Goal: Task Accomplishment & Management: Use online tool/utility

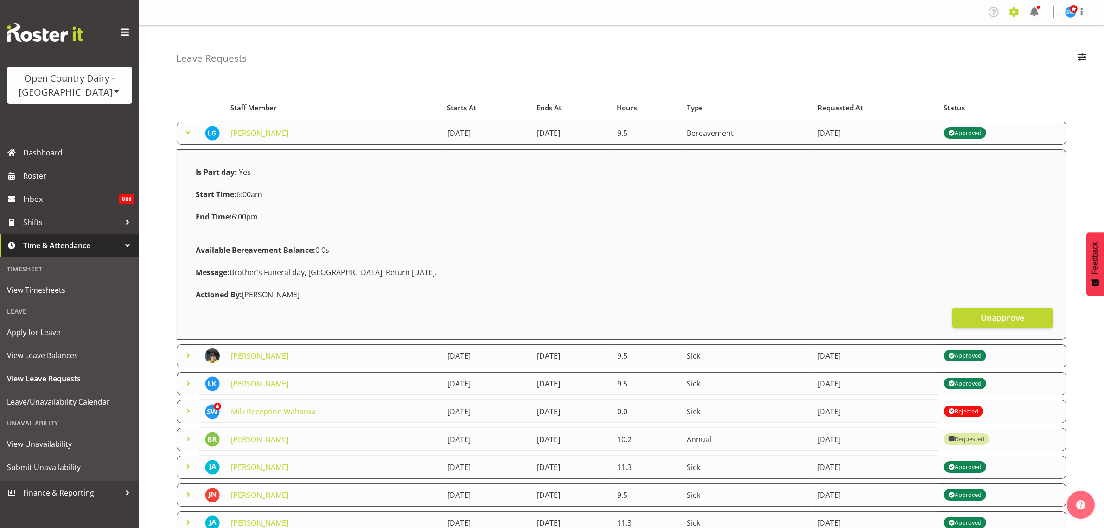
click at [1015, 12] on span at bounding box center [1014, 12] width 15 height 15
click at [935, 99] on link "Employees" at bounding box center [957, 100] width 128 height 17
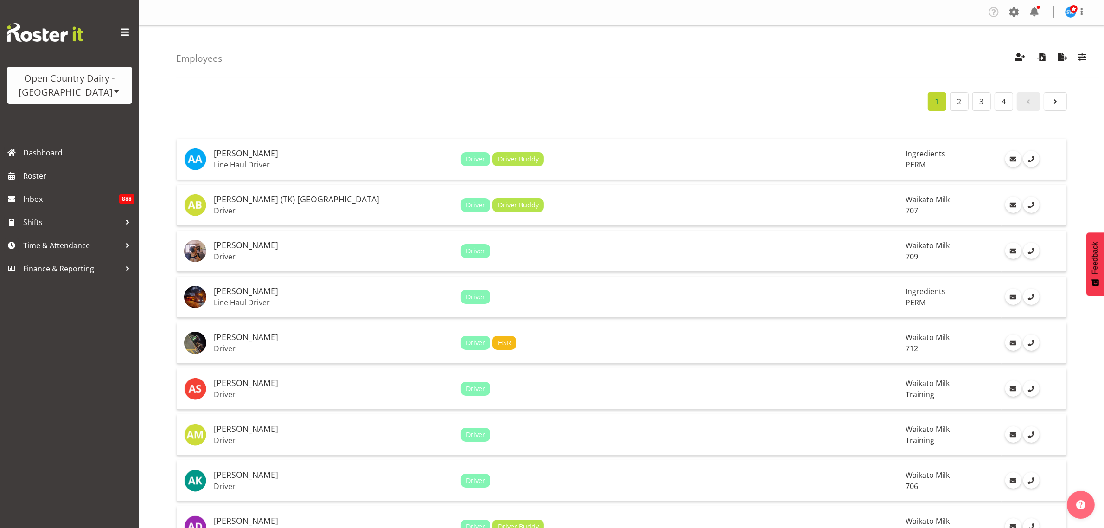
click at [618, 57] on div "Employees Showing active users Search Has Skills Enter any skills required for …" at bounding box center [638, 51] width 924 height 53
click at [1081, 59] on span "button" at bounding box center [1083, 57] width 12 height 12
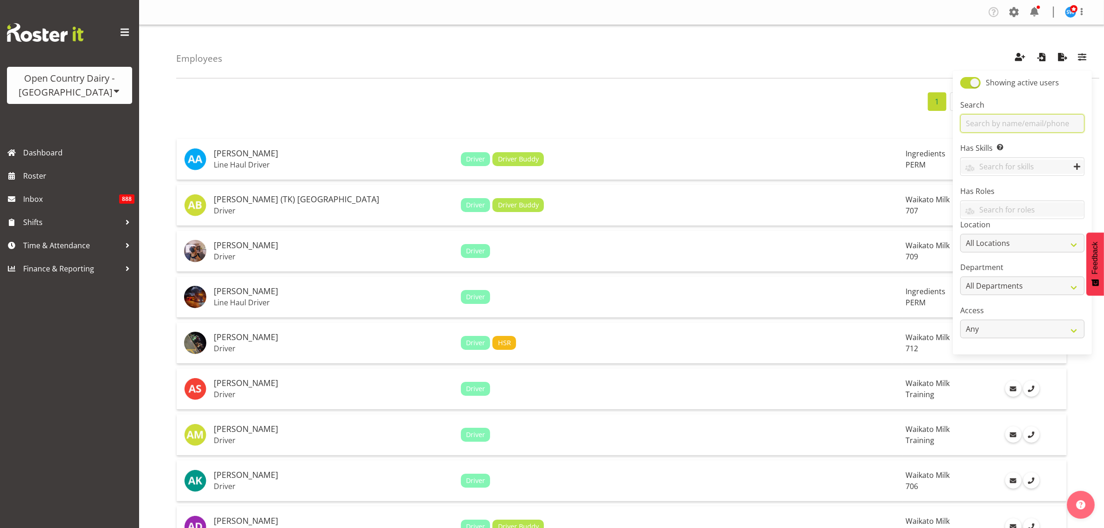
click at [1038, 121] on input "text" at bounding box center [1023, 123] width 124 height 19
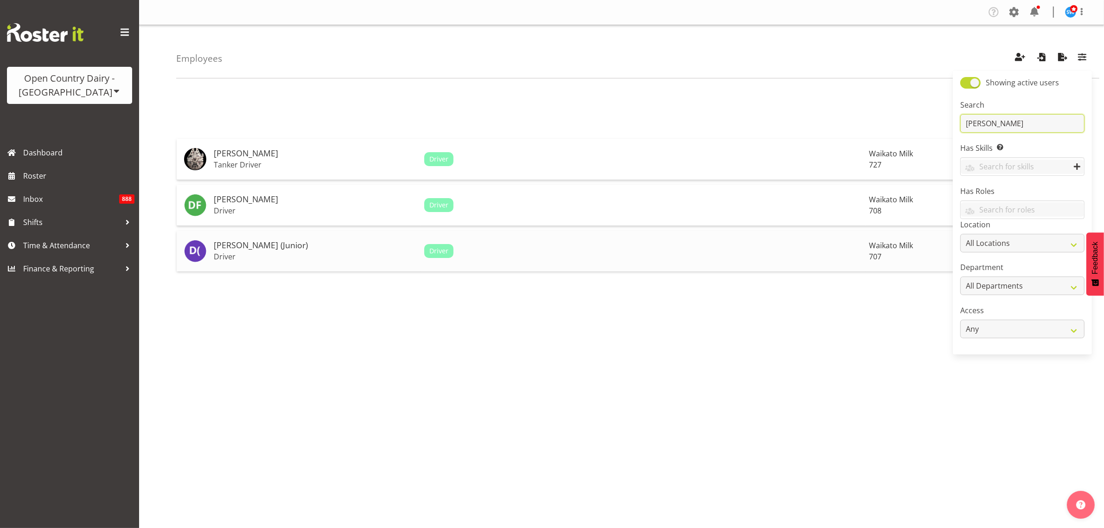
type input "david"
click at [260, 246] on h5 "[PERSON_NAME] (Junior)" at bounding box center [315, 245] width 203 height 9
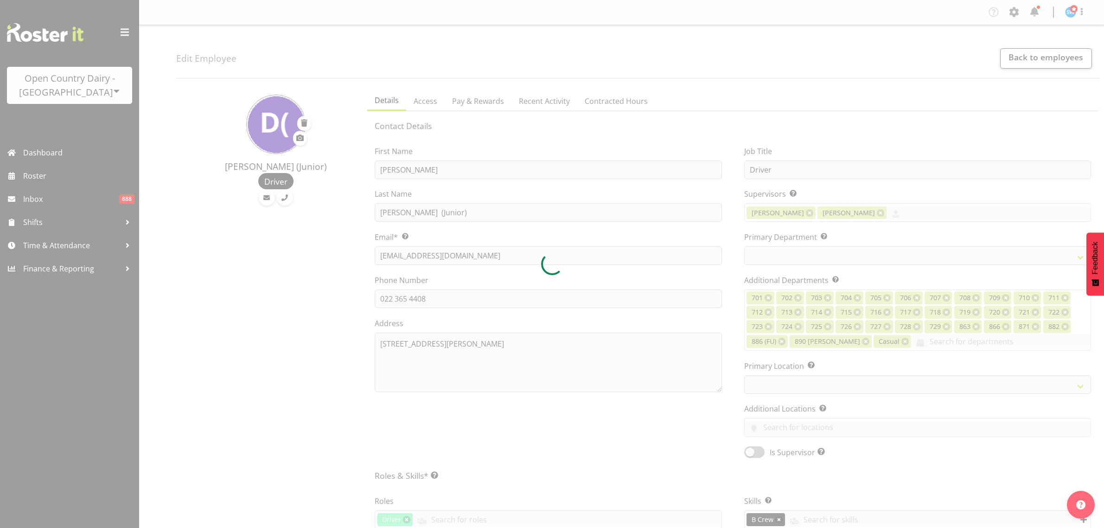
select select "TimelineWeek"
select select
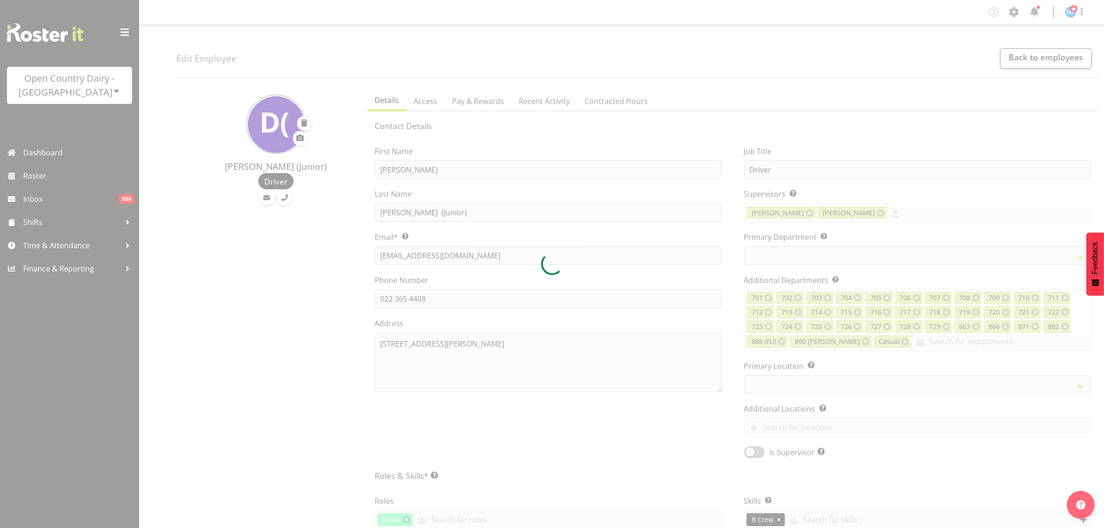
select select
select select "1054"
select select "811"
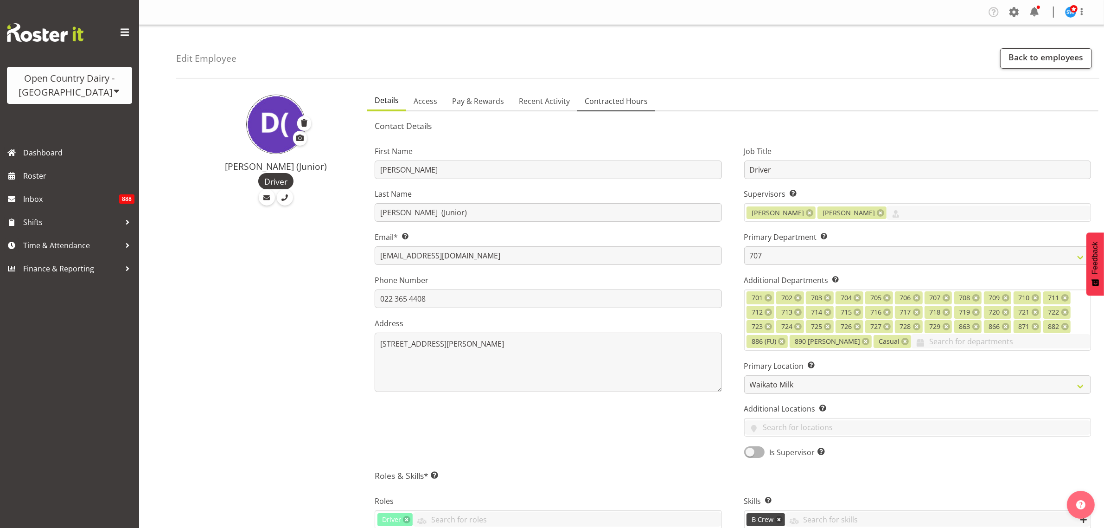
click at [614, 103] on span "Contracted Hours" at bounding box center [616, 101] width 63 height 11
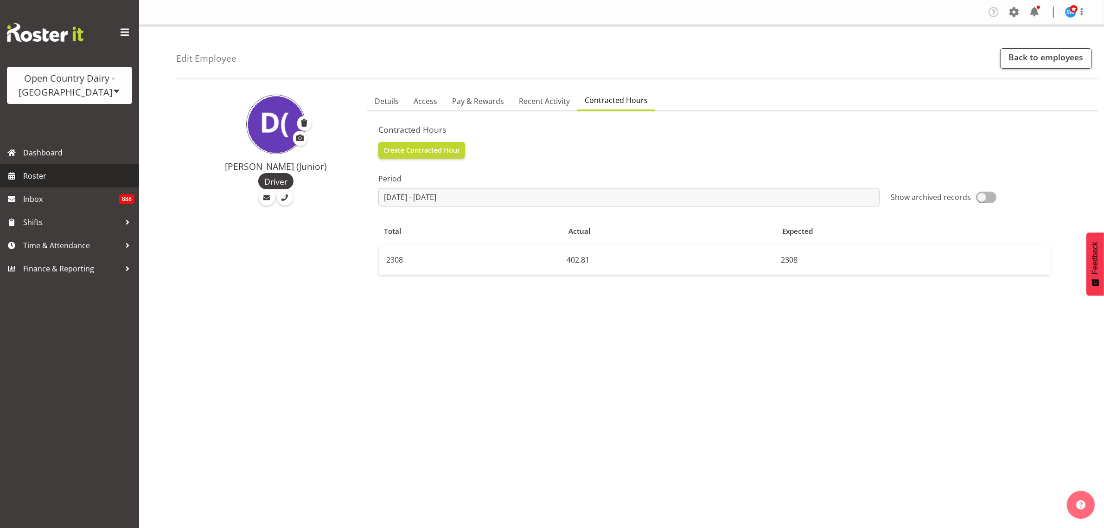
click at [52, 175] on span "Roster" at bounding box center [78, 176] width 111 height 14
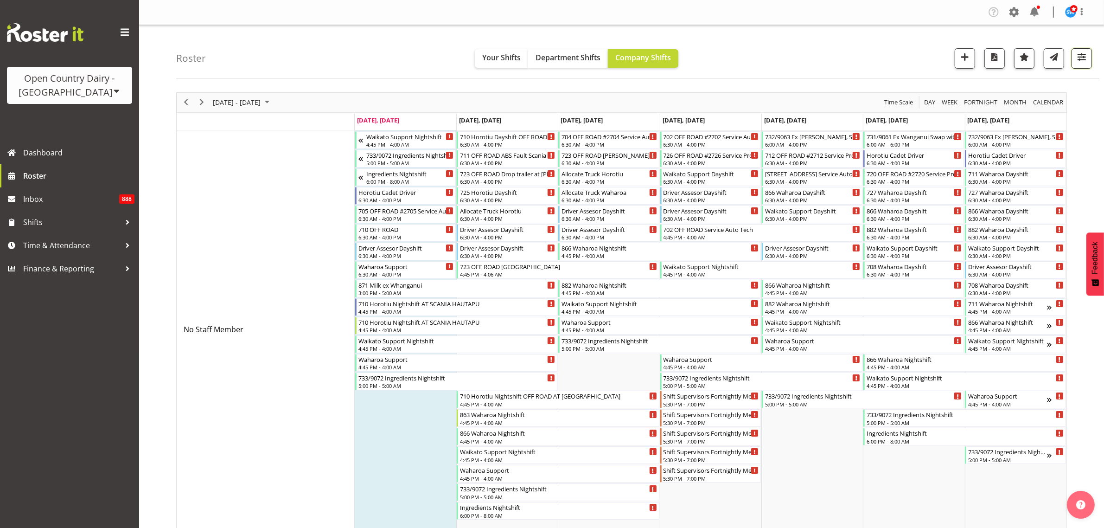
click at [1077, 62] on span "button" at bounding box center [1082, 57] width 12 height 12
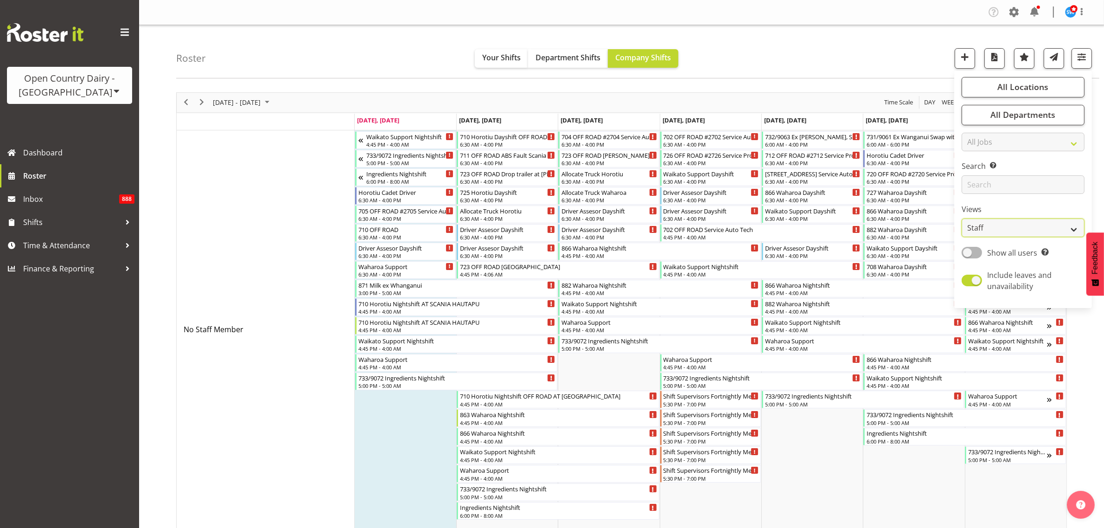
click at [1040, 229] on select "Staff Role Shift - Horizontal Shift - Vertical Staff - Location" at bounding box center [1023, 227] width 123 height 19
select select "shiftH"
click at [963, 218] on select "Staff Role Shift - Horizontal Shift - Vertical Staff - Location" at bounding box center [1023, 227] width 123 height 19
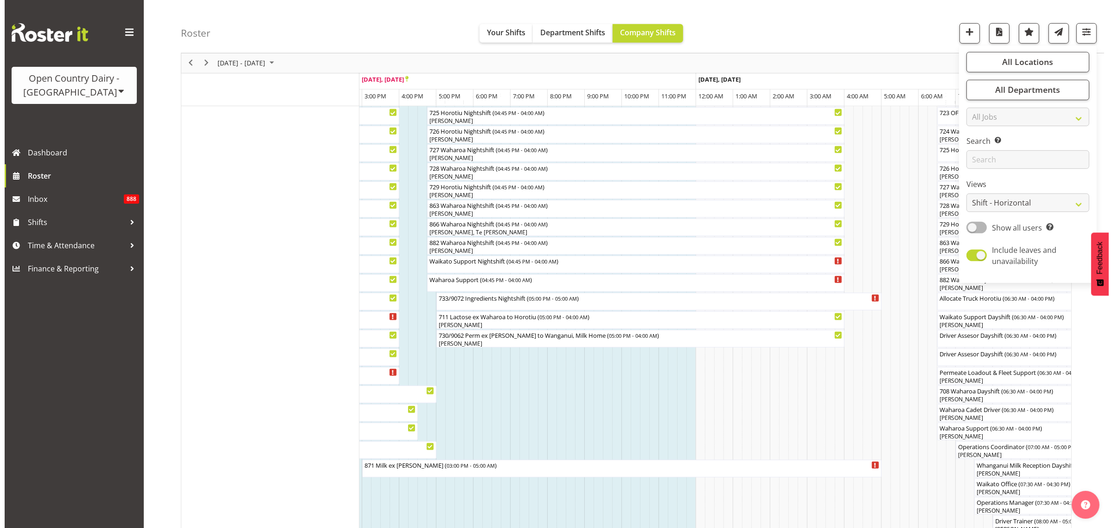
scroll to position [580, 0]
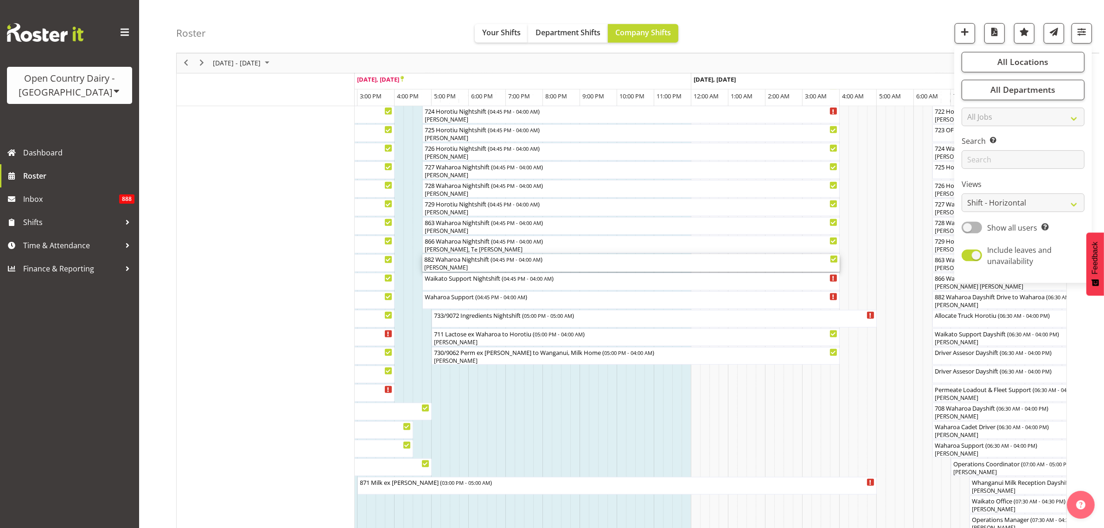
click at [495, 267] on div "[PERSON_NAME]" at bounding box center [631, 267] width 414 height 8
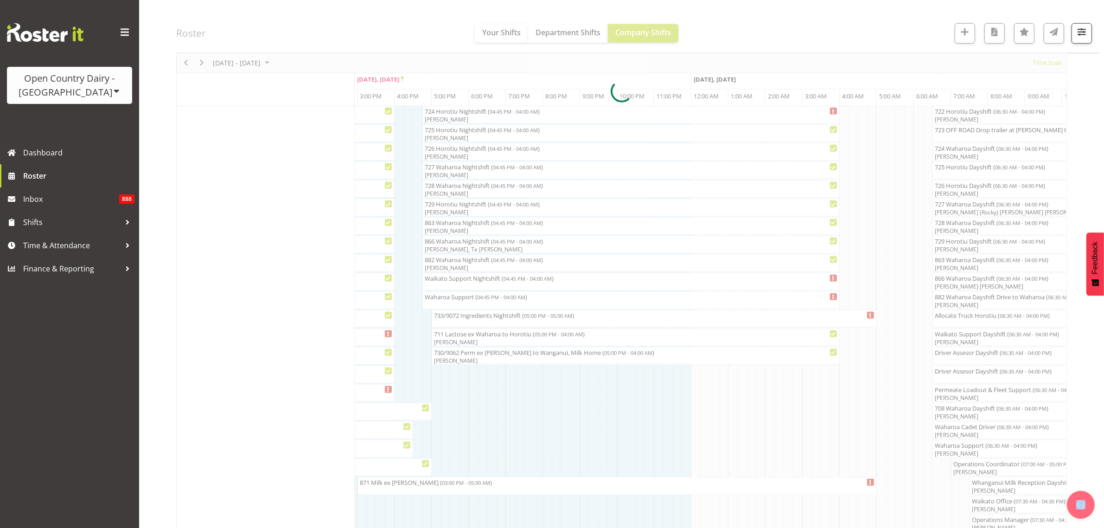
click at [495, 267] on div at bounding box center [621, 91] width 891 height 1158
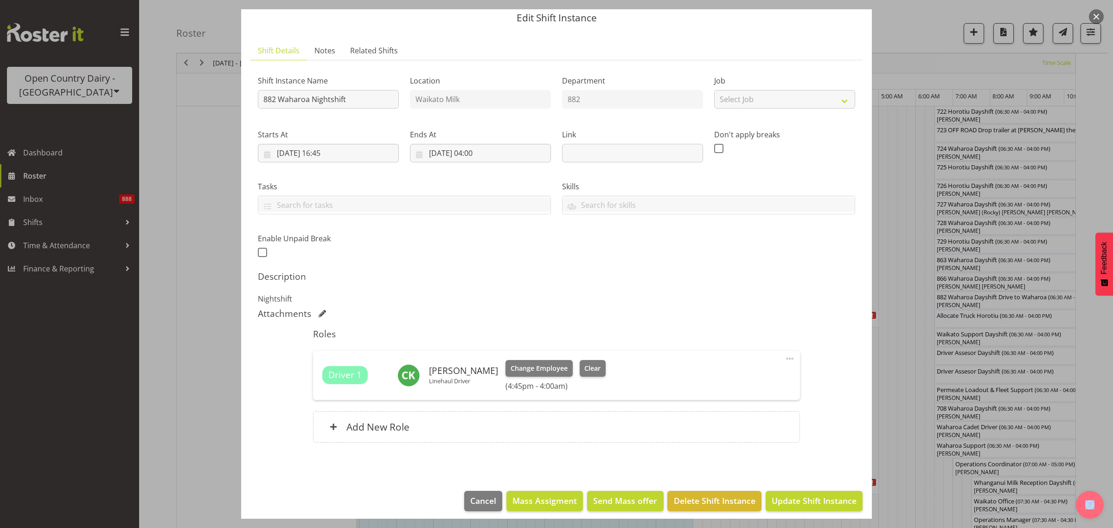
scroll to position [40, 0]
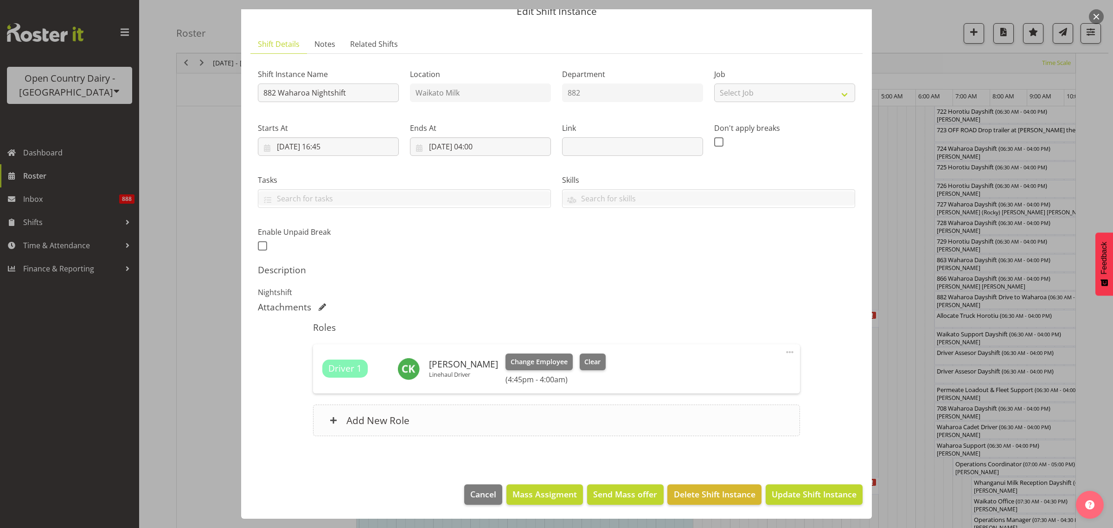
click at [393, 423] on h6 "Add New Role" at bounding box center [378, 420] width 63 height 12
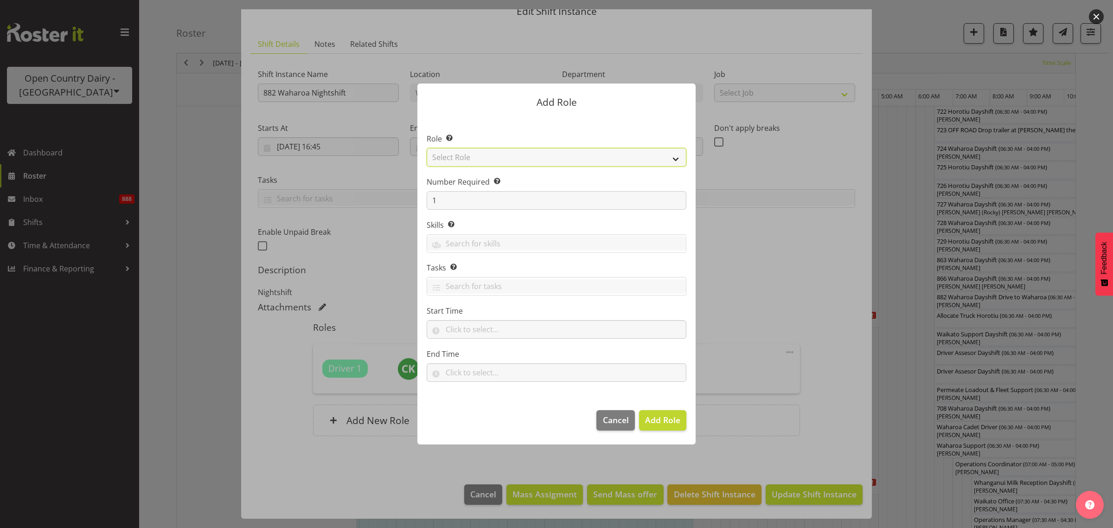
drag, startPoint x: 676, startPoint y: 159, endPoint x: 668, endPoint y: 163, distance: 8.9
click at [676, 159] on select "Select Role Cadet Driver Crew Leader Driver Driver Buddy Driver Assessor Dayshi…" at bounding box center [557, 157] width 260 height 19
select select "1166"
click at [427, 148] on select "Select Role Cadet Driver Crew Leader Driver Driver Buddy Driver Assessor Dayshi…" at bounding box center [557, 157] width 260 height 19
click at [664, 423] on span "Add Role" at bounding box center [662, 419] width 35 height 11
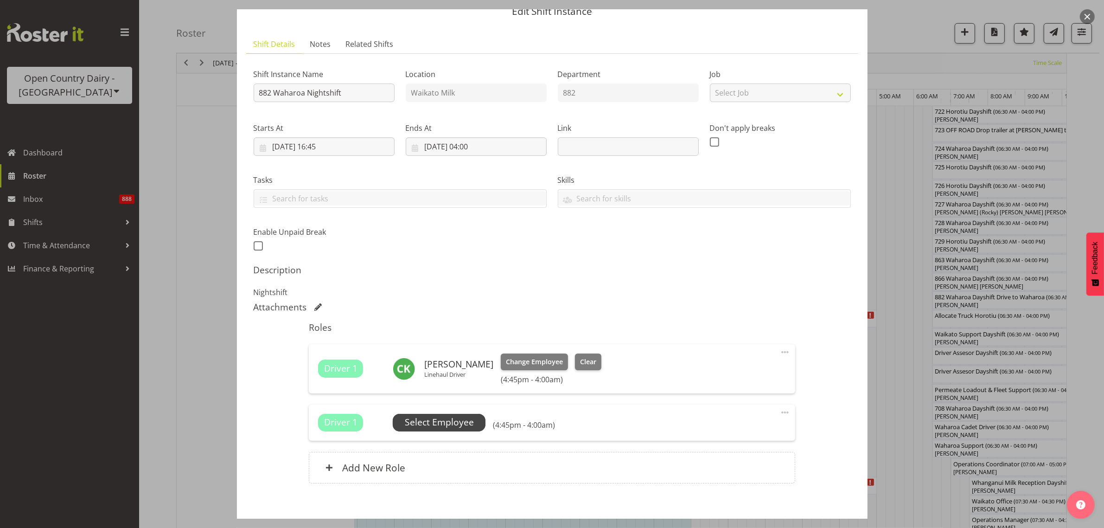
click at [467, 422] on span "Select Employee" at bounding box center [439, 422] width 69 height 13
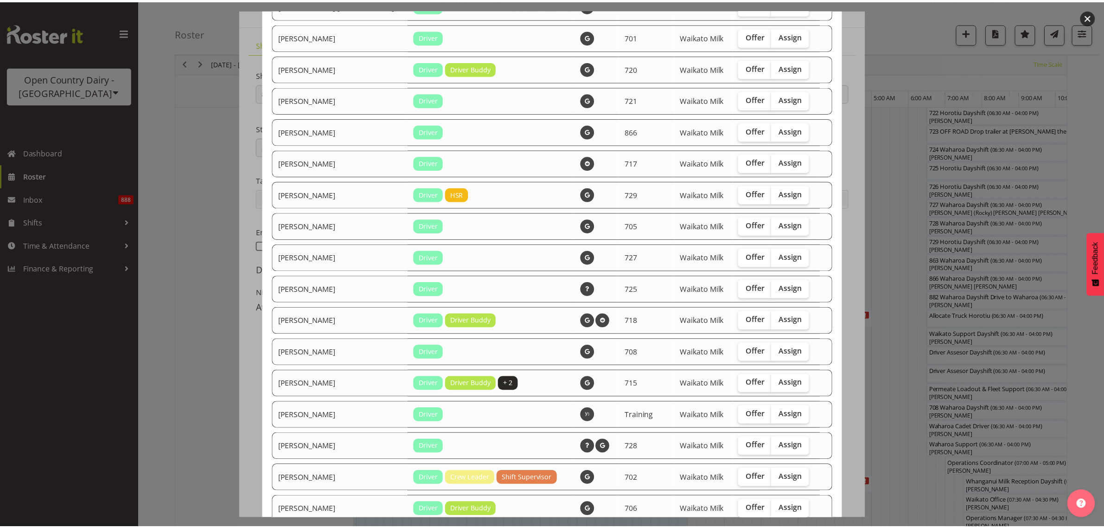
scroll to position [655, 0]
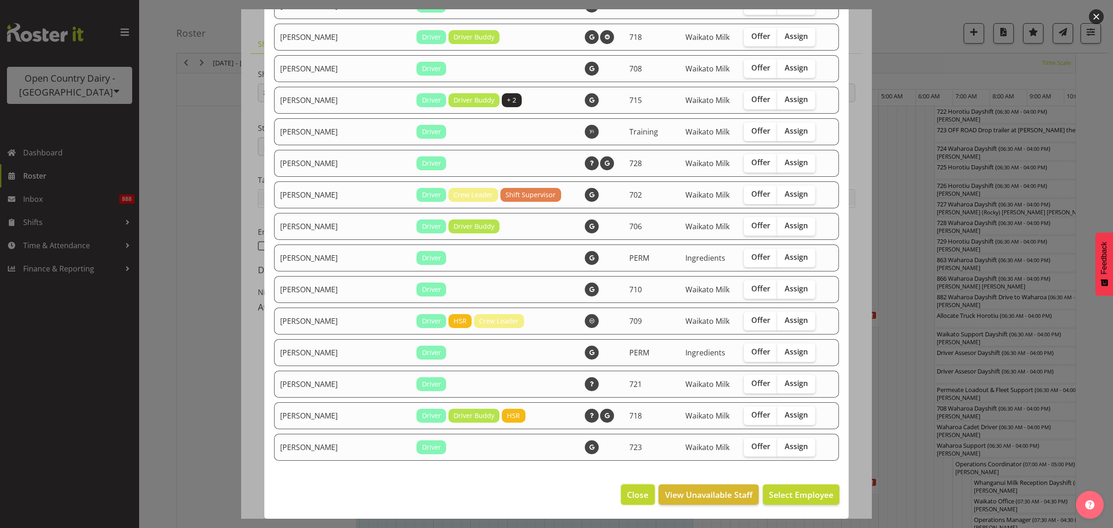
click at [630, 494] on span "Close" at bounding box center [637, 494] width 21 height 12
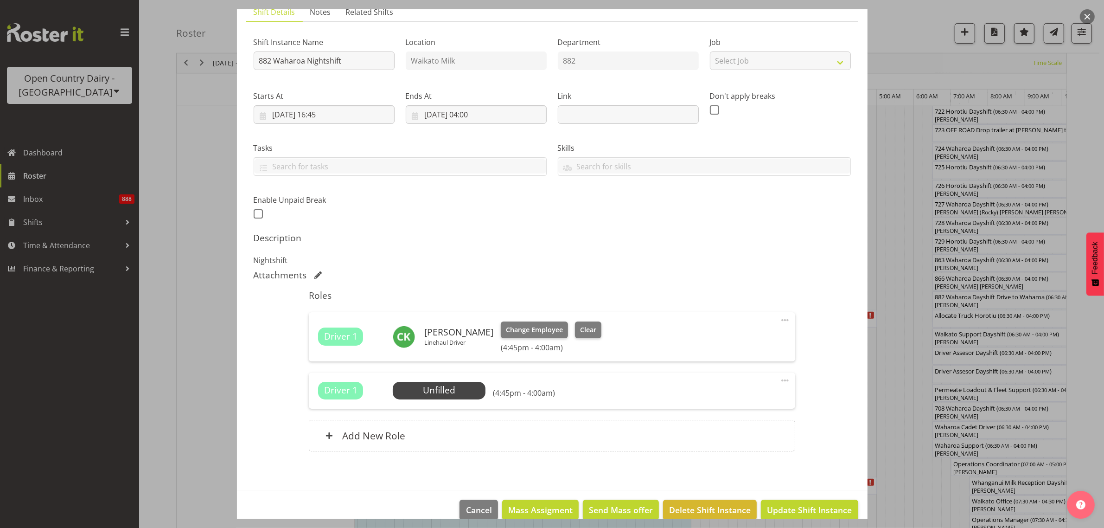
scroll to position [87, 0]
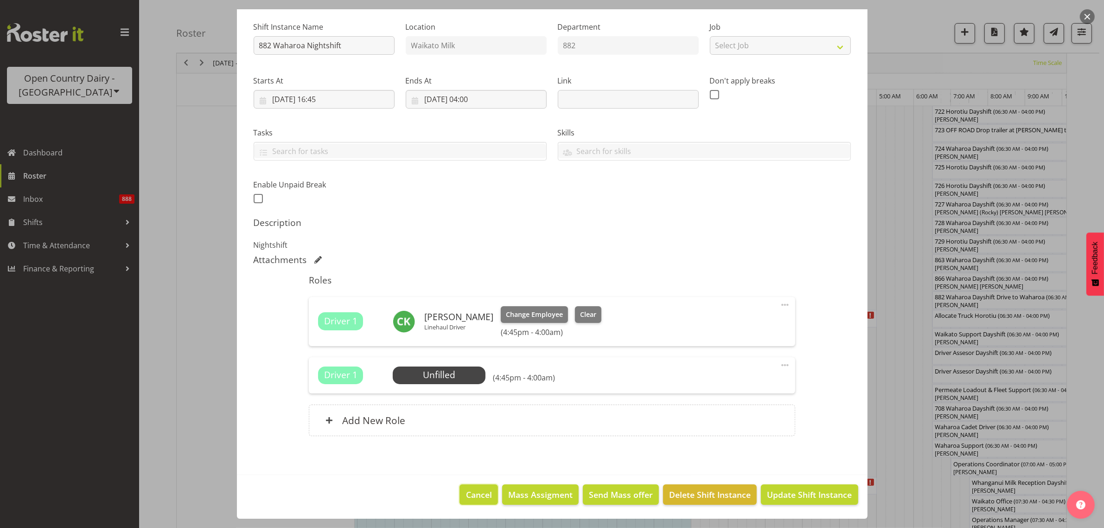
click at [471, 495] on span "Cancel" at bounding box center [479, 494] width 26 height 12
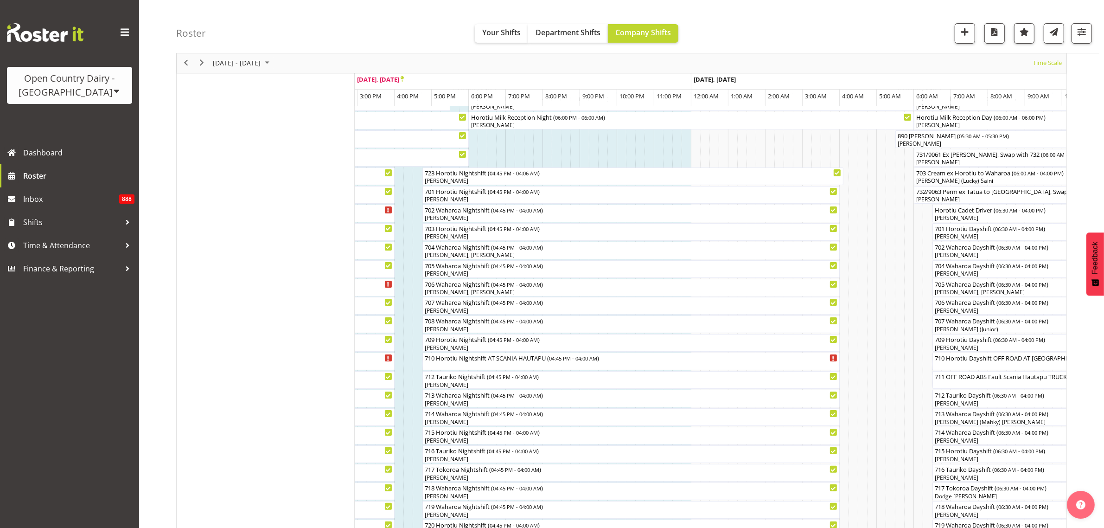
scroll to position [0, 0]
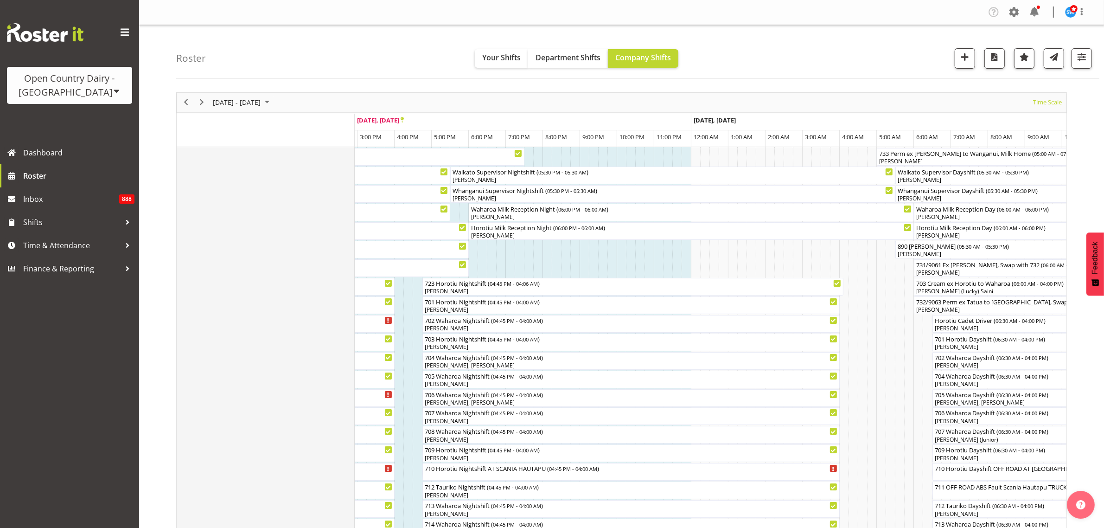
drag, startPoint x: 331, startPoint y: 193, endPoint x: 305, endPoint y: 217, distance: 34.8
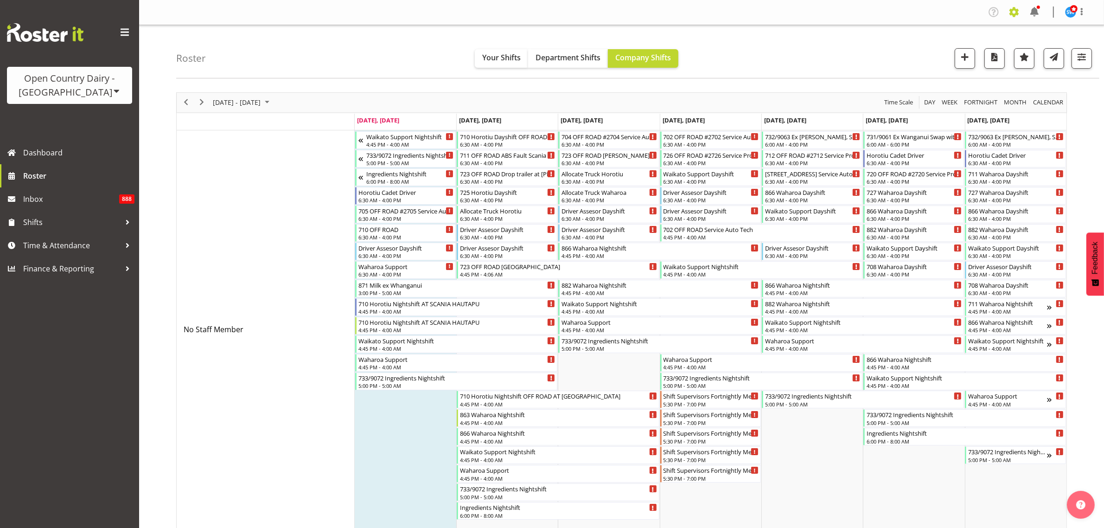
click at [1015, 11] on span at bounding box center [1014, 12] width 15 height 15
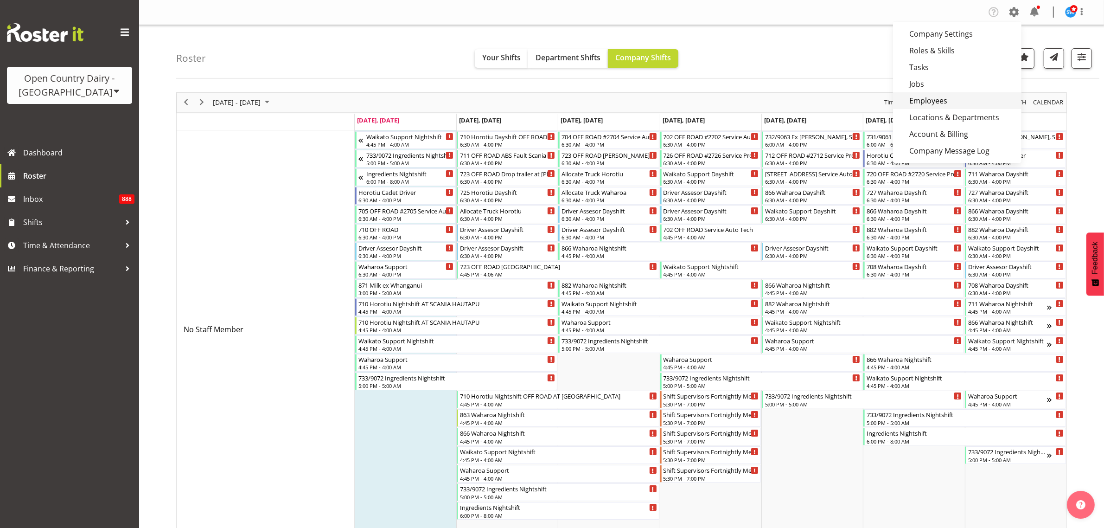
click at [956, 100] on link "Employees" at bounding box center [957, 100] width 128 height 17
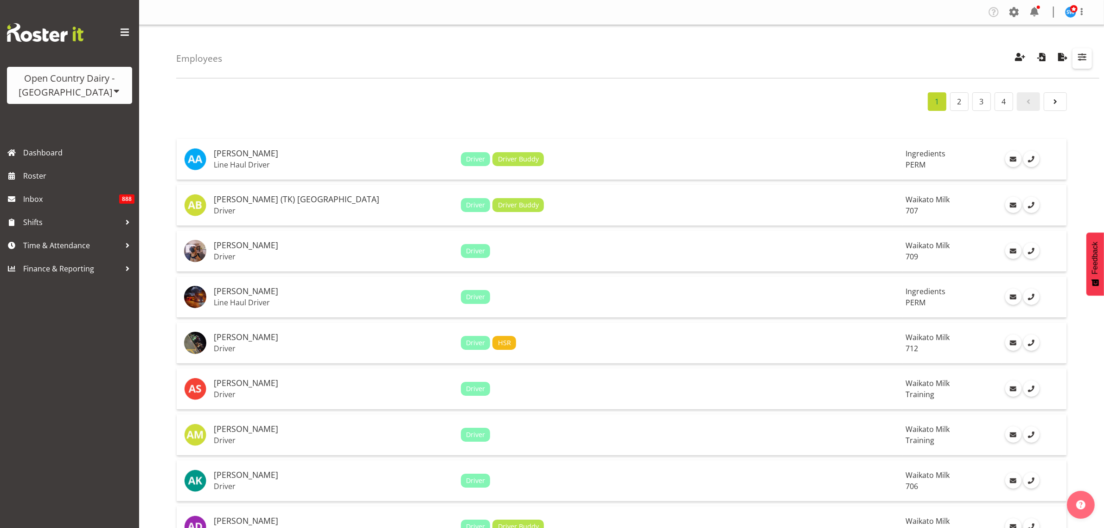
click at [1088, 53] on span "button" at bounding box center [1083, 57] width 12 height 12
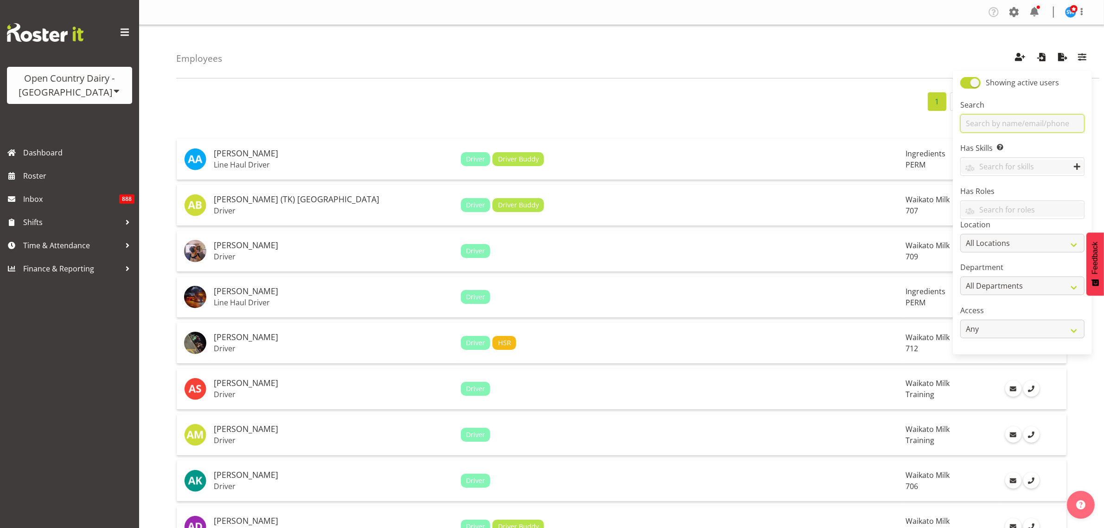
click at [1042, 122] on input "text" at bounding box center [1023, 123] width 124 height 19
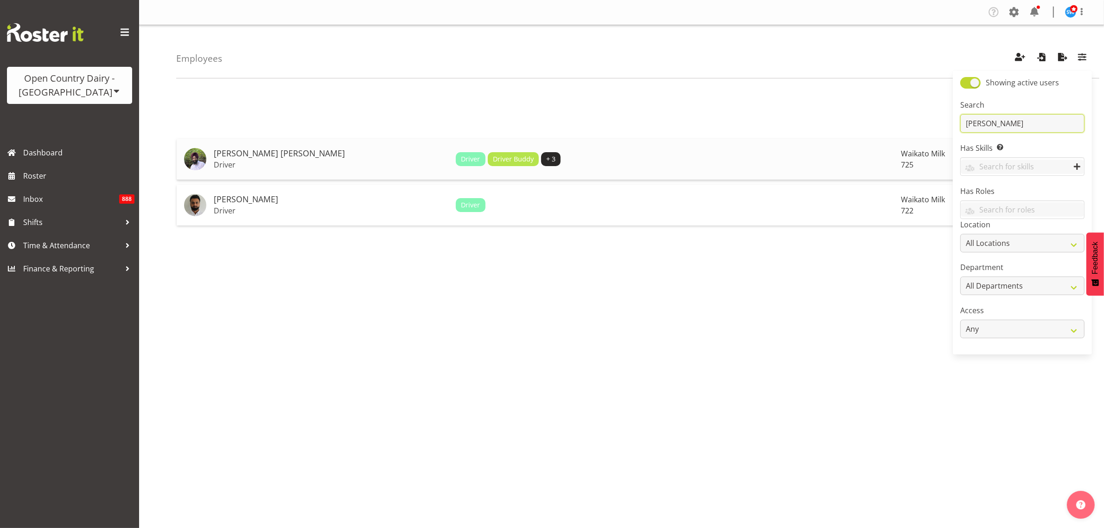
type input "[PERSON_NAME]"
click at [263, 158] on h5 "[PERSON_NAME] [PERSON_NAME]" at bounding box center [331, 153] width 235 height 9
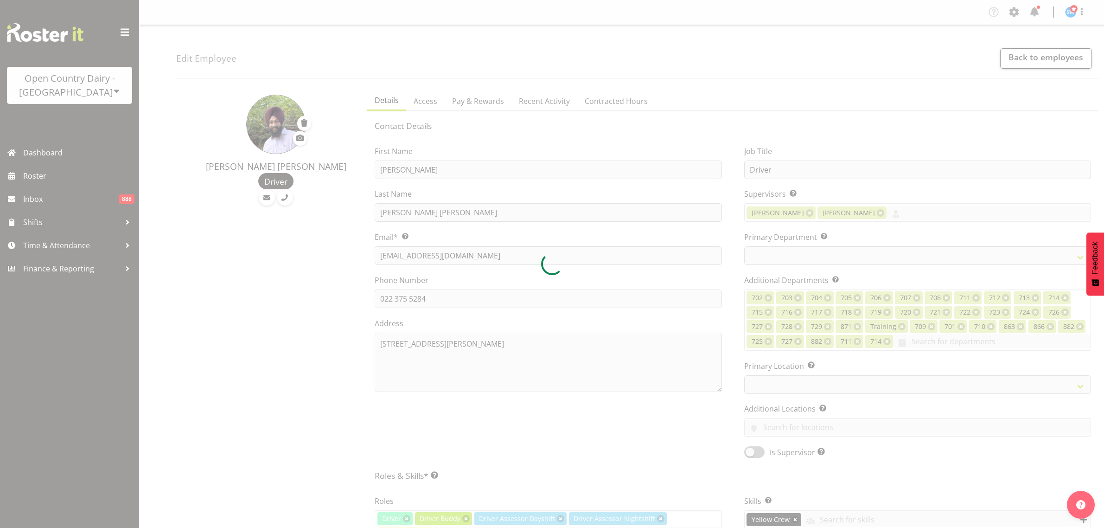
select select "TimelineWeek"
select select
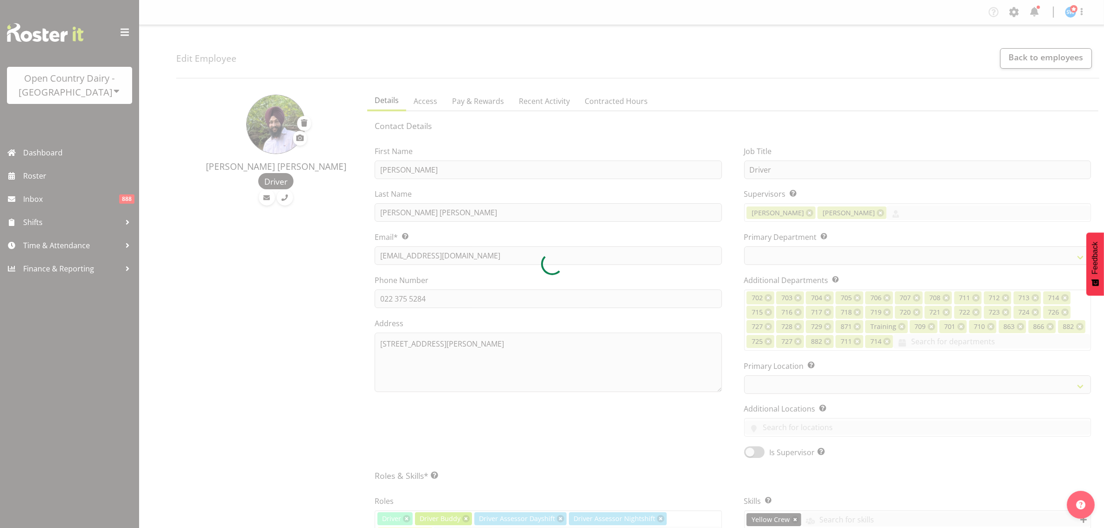
select select
select select "1054"
select select "803"
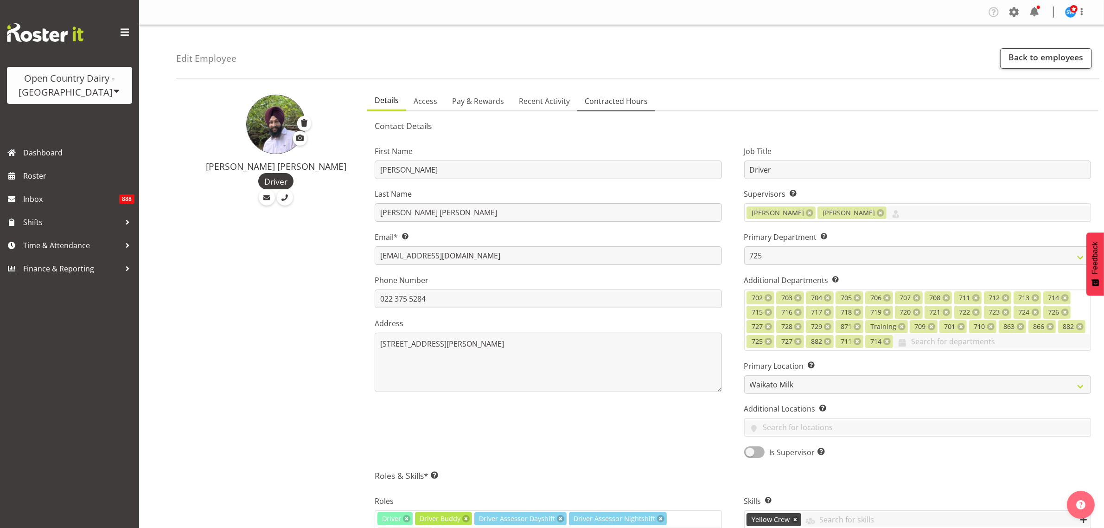
click at [625, 103] on span "Contracted Hours" at bounding box center [616, 101] width 63 height 11
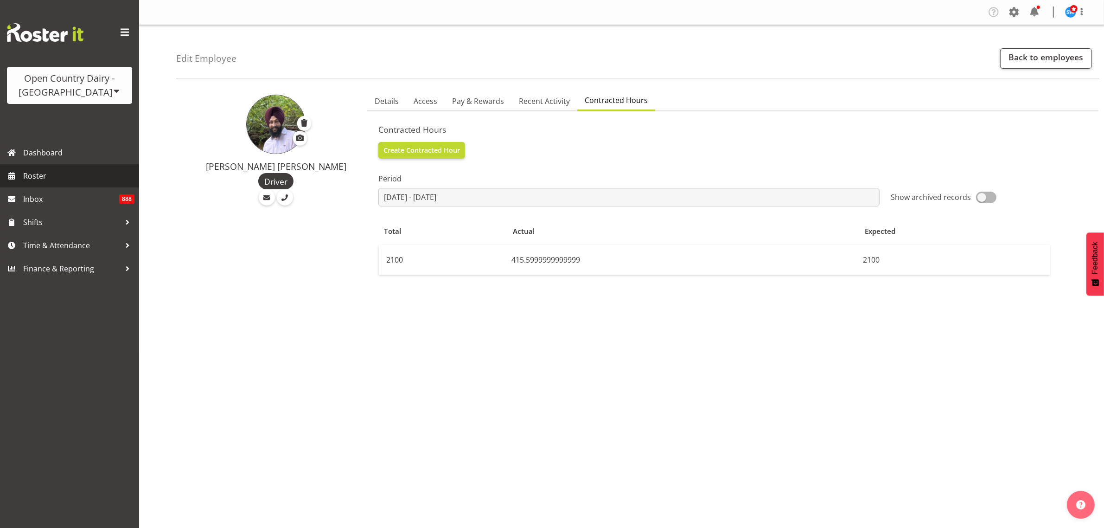
click at [43, 175] on span "Roster" at bounding box center [78, 176] width 111 height 14
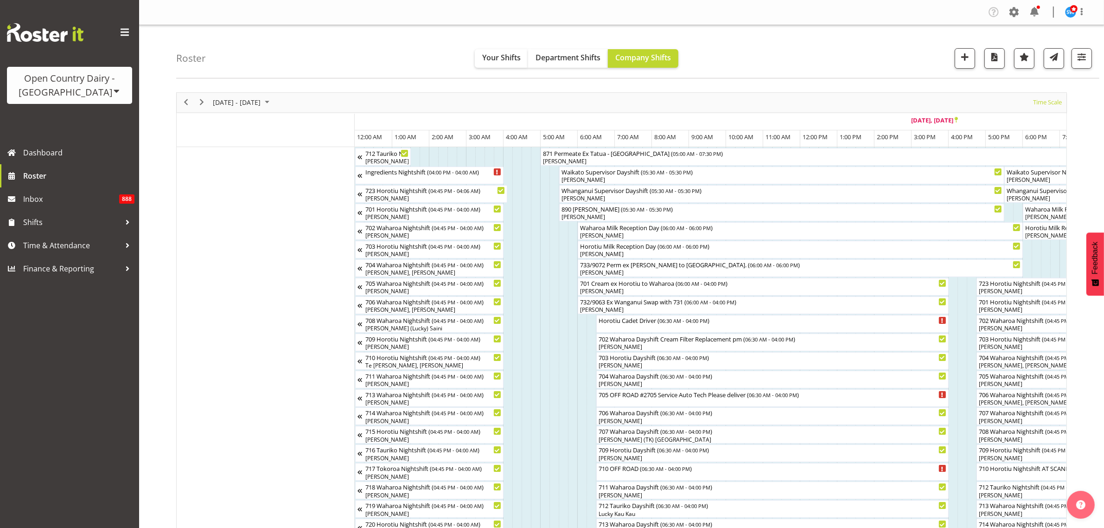
scroll to position [0, 554]
